Goal: Find contact information: Find contact information

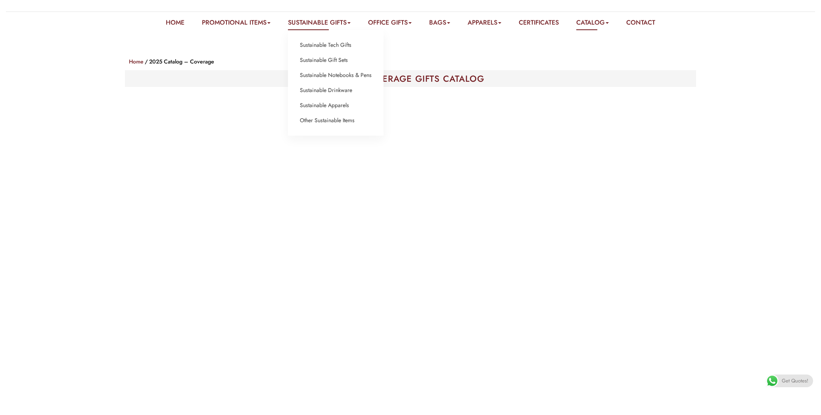
click at [332, 21] on link "Sustainable Gifts" at bounding box center [319, 24] width 63 height 12
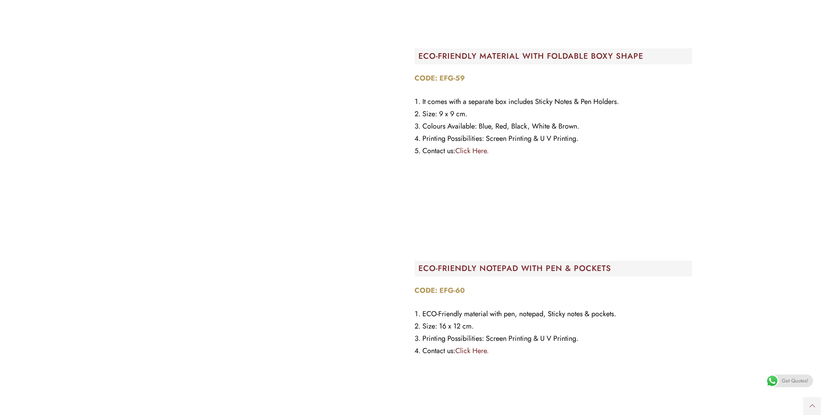
scroll to position [23203, 0]
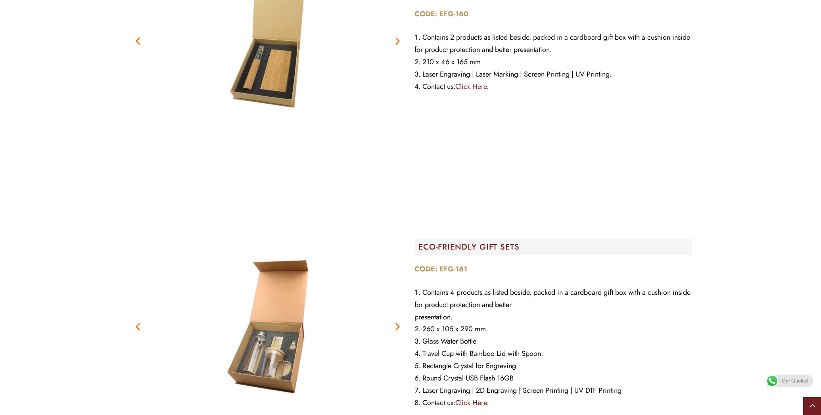
click at [809, 405] on link at bounding box center [812, 406] width 18 height 18
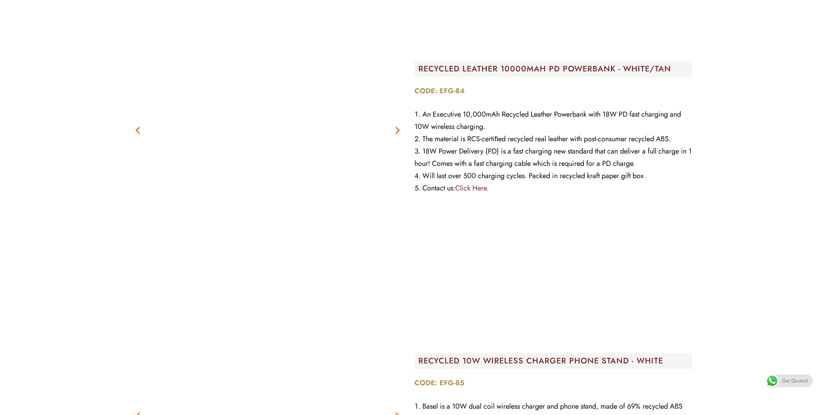
scroll to position [0, 0]
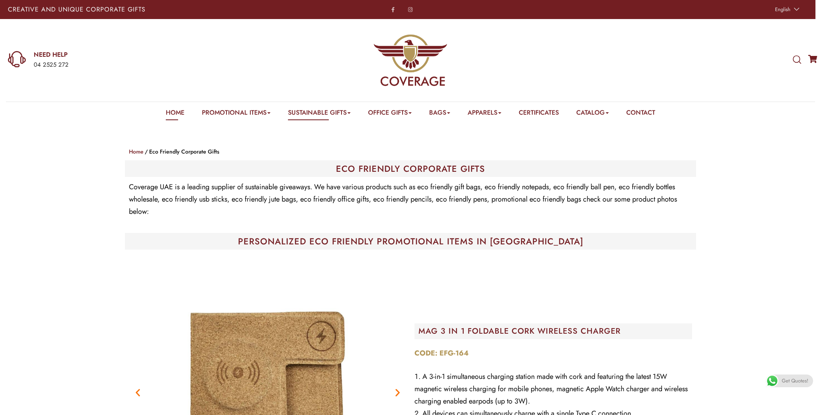
click at [175, 115] on link "Home" at bounding box center [175, 114] width 19 height 12
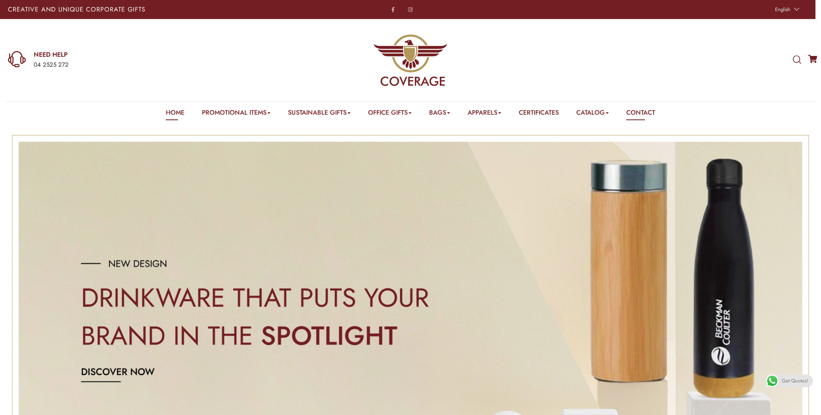
click at [655, 111] on link "Contact" at bounding box center [640, 114] width 29 height 12
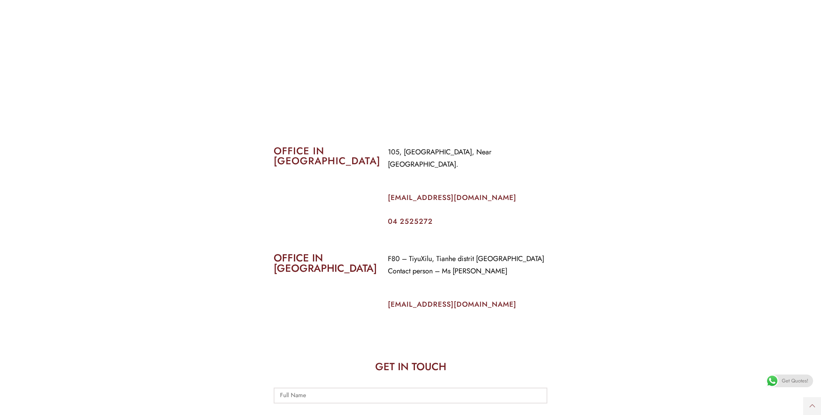
scroll to position [273, 0]
click at [782, 385] on span "Get Quotes!" at bounding box center [795, 381] width 27 height 13
